Goal: Task Accomplishment & Management: Manage account settings

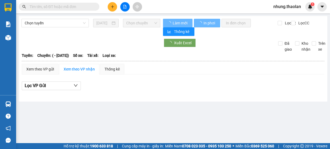
type input "[DATE]"
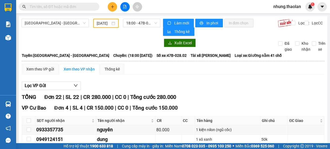
click at [287, 8] on span "nhung.thaolan" at bounding box center [287, 6] width 36 height 7
click at [288, 18] on span "Đăng xuất" at bounding box center [289, 17] width 25 height 6
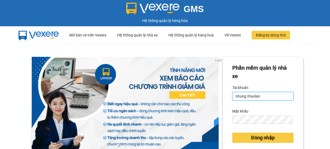
click at [270, 95] on input "nhung.thaolan" at bounding box center [262, 96] width 61 height 9
type input "dao.thaolan"
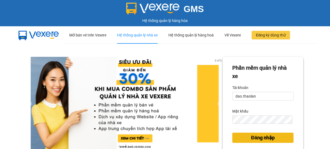
drag, startPoint x: 257, startPoint y: 139, endPoint x: 118, endPoint y: 38, distance: 171.9
click at [257, 139] on span "Đăng nhập" at bounding box center [263, 138] width 24 height 8
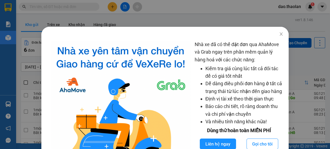
click at [149, 21] on div "Nhà xe đã có thể đặt đơn qua AhaMove và Grab ngay trên phần mềm quản lý hàng ho…" at bounding box center [165, 74] width 330 height 149
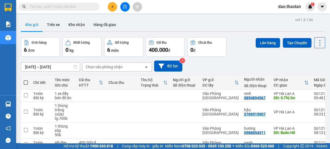
click at [49, 68] on div "ver 1.8.146 Kho gửi Trên xe Kho nhận Hàng đã giao Đơn hàng 6 đơn Khối lượng 0 k…" at bounding box center [173, 109] width 308 height 187
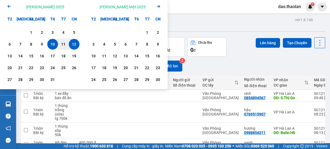
click at [10, 6] on icon "Arrow Left" at bounding box center [9, 6] width 6 height 6
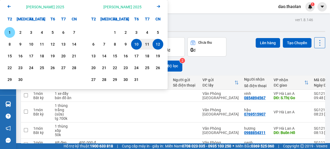
click at [12, 32] on div "1" at bounding box center [10, 32] width 8 height 6
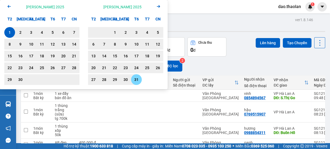
click at [134, 82] on div "31" at bounding box center [136, 79] width 8 height 6
type input "01/09/2025 – 31/10/2025"
